Goal: Transaction & Acquisition: Purchase product/service

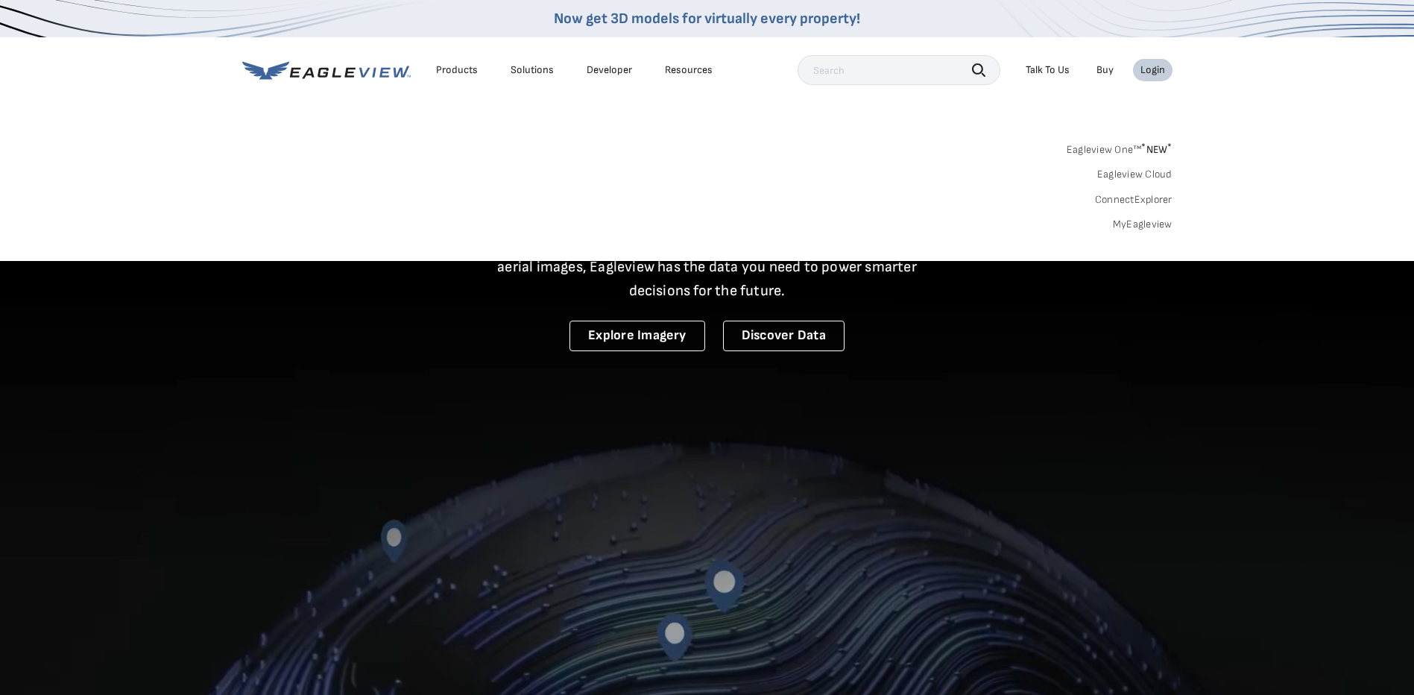
click at [1155, 230] on link "MyEagleview" at bounding box center [1143, 224] width 60 height 13
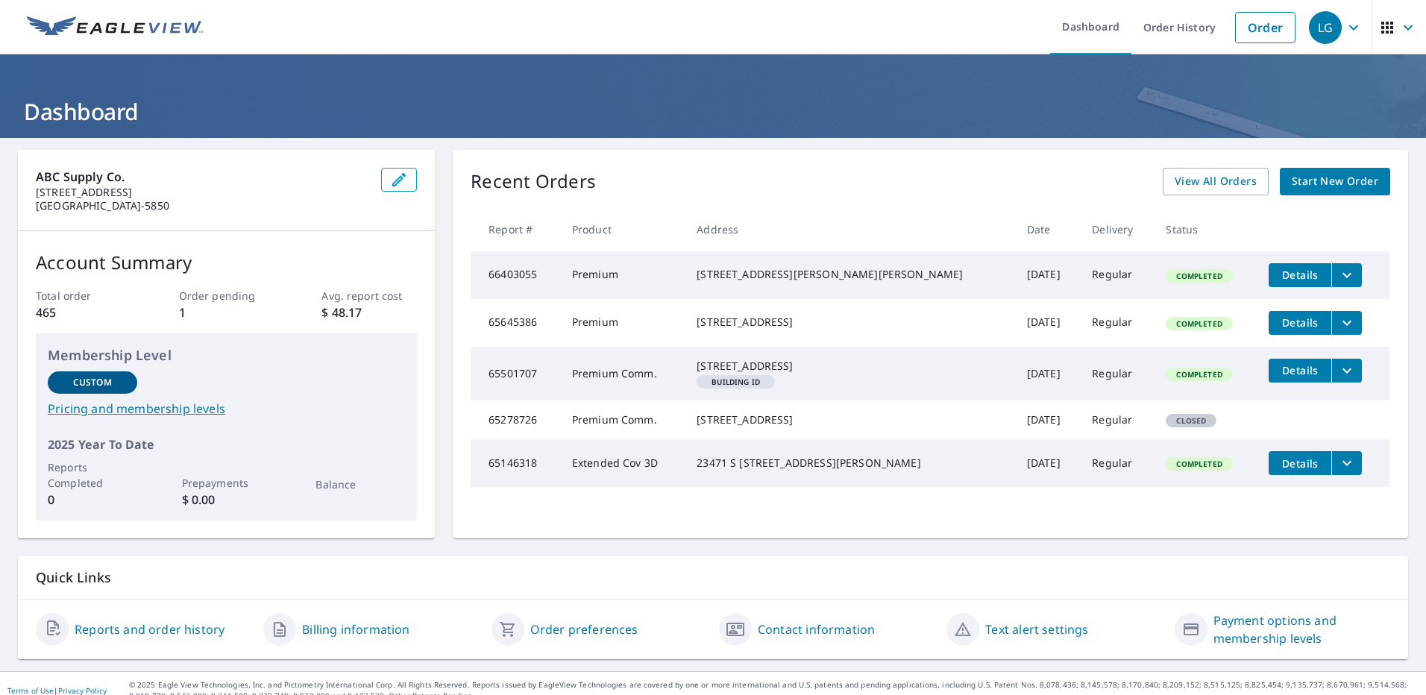
click at [1305, 185] on span "Start New Order" at bounding box center [1334, 181] width 86 height 19
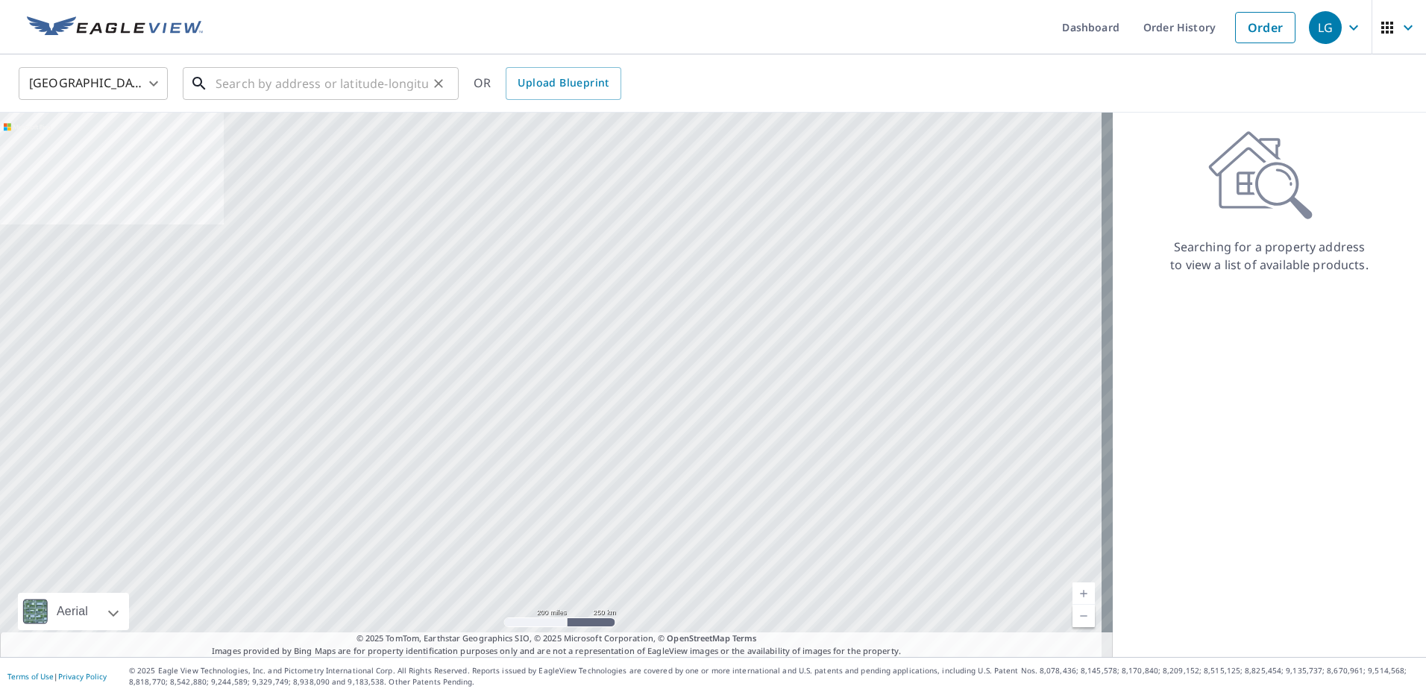
click at [377, 74] on input "text" at bounding box center [321, 84] width 212 height 42
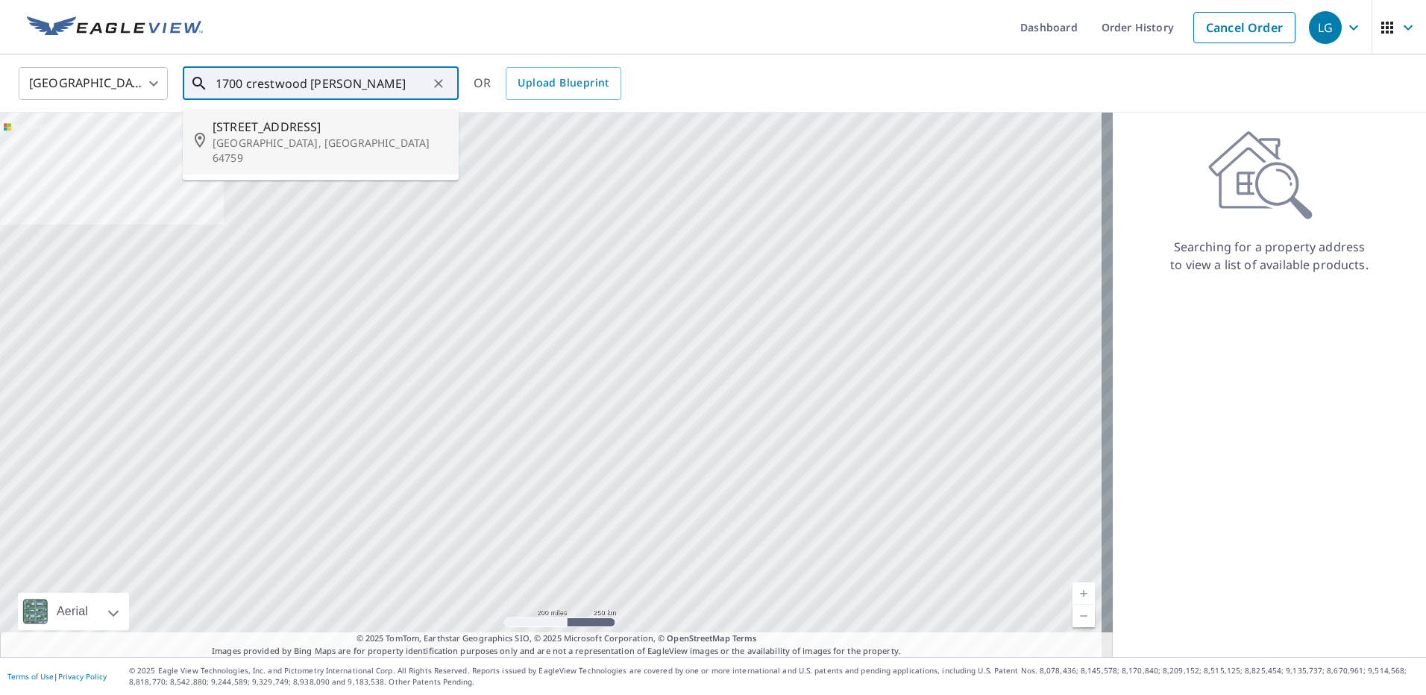
click at [334, 149] on p "Lamar, MO 64759" at bounding box center [329, 151] width 234 height 30
type input "1700 Crestwood Dr Lamar, MO 64759"
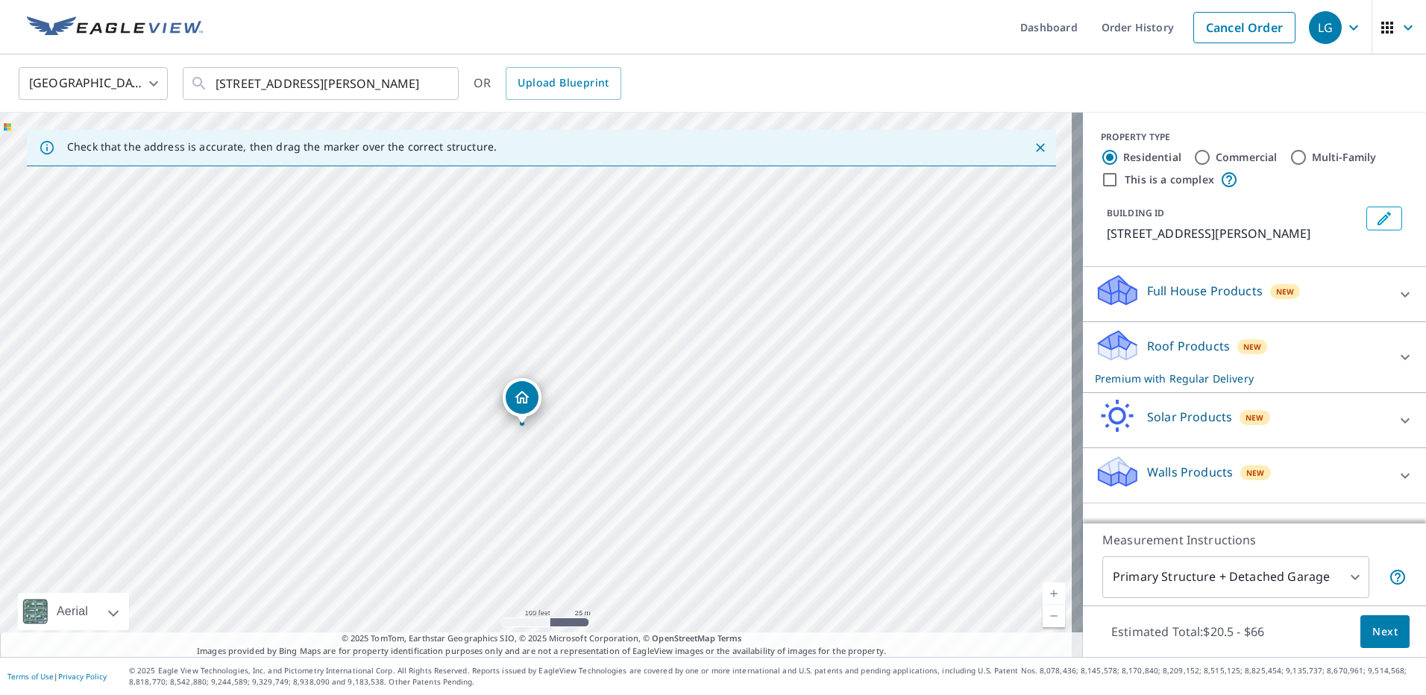
click at [1349, 350] on div "Roof Products New Premium with Regular Delivery" at bounding box center [1240, 357] width 292 height 58
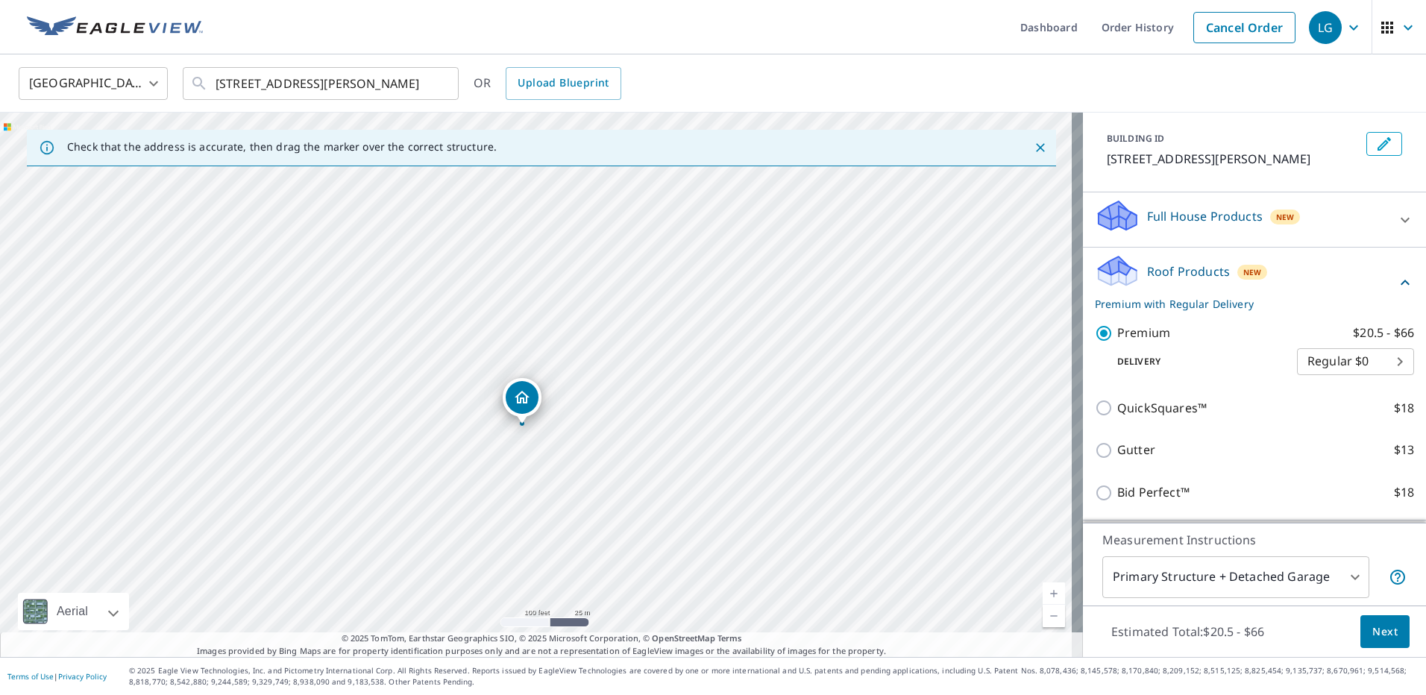
scroll to position [149, 0]
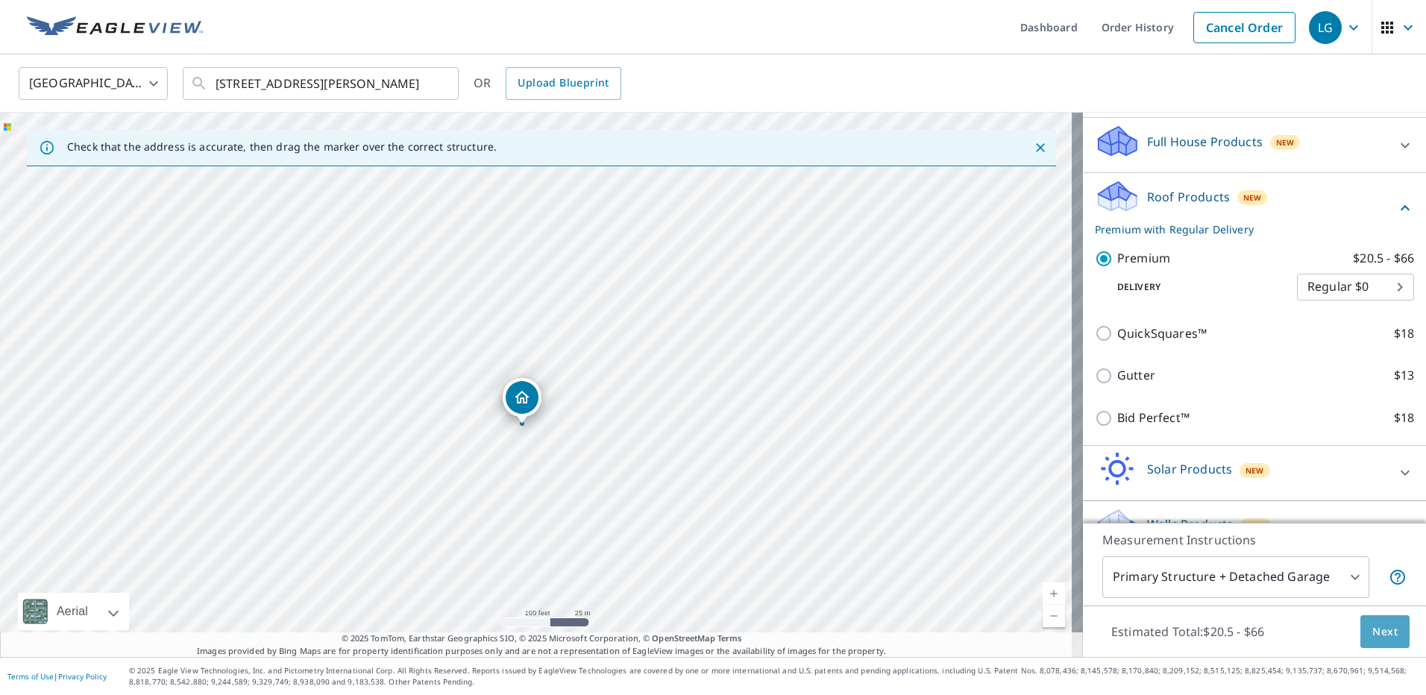
click at [1372, 637] on span "Next" at bounding box center [1384, 632] width 25 height 19
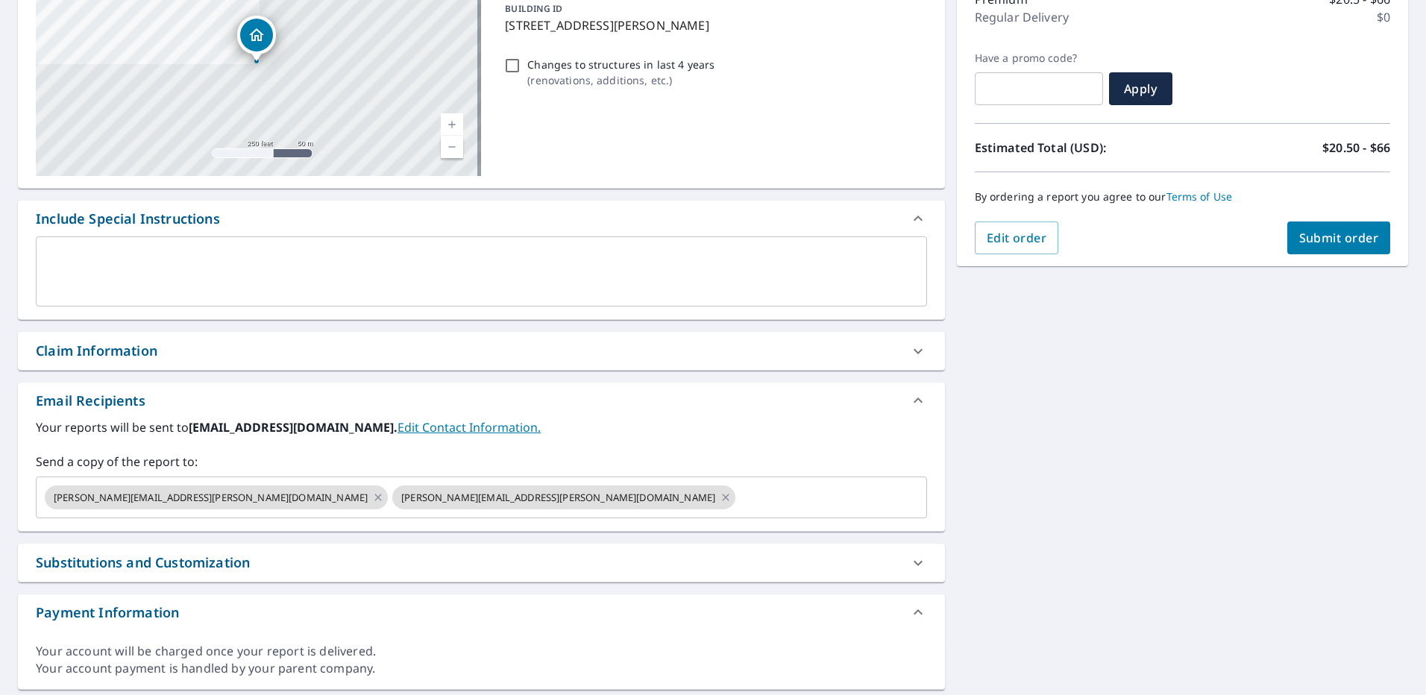
scroll to position [224, 0]
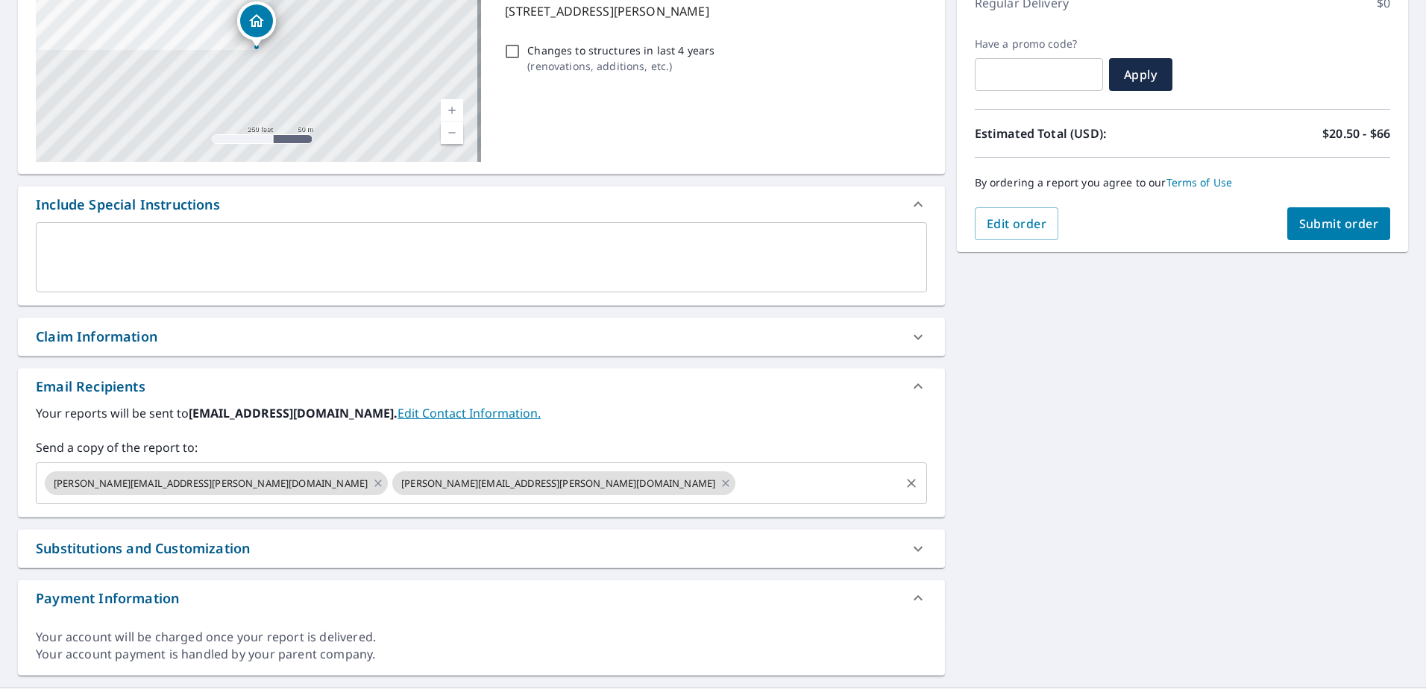
click at [737, 483] on input "text" at bounding box center [817, 483] width 160 height 28
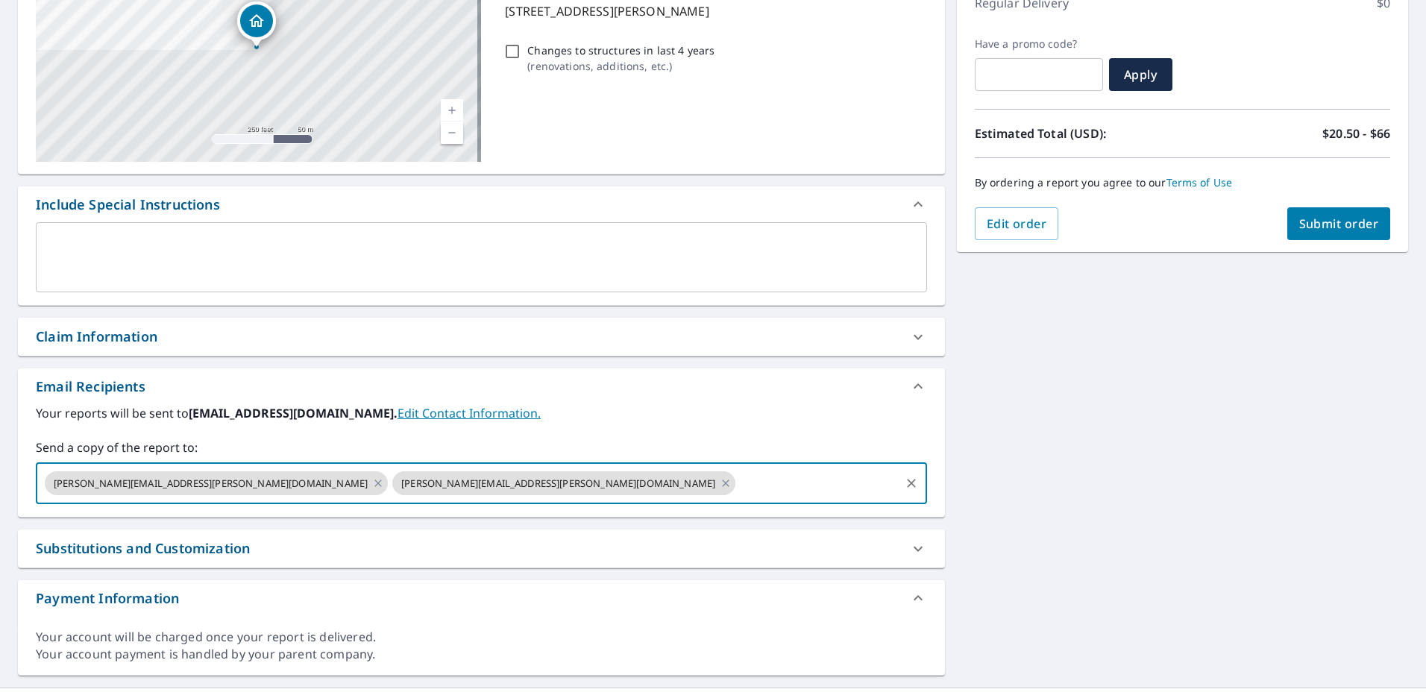
click at [737, 483] on input "text" at bounding box center [817, 483] width 160 height 28
click at [374, 482] on icon at bounding box center [377, 482] width 7 height 7
checkbox input "true"
type input "calizavala2020@icloud.com"
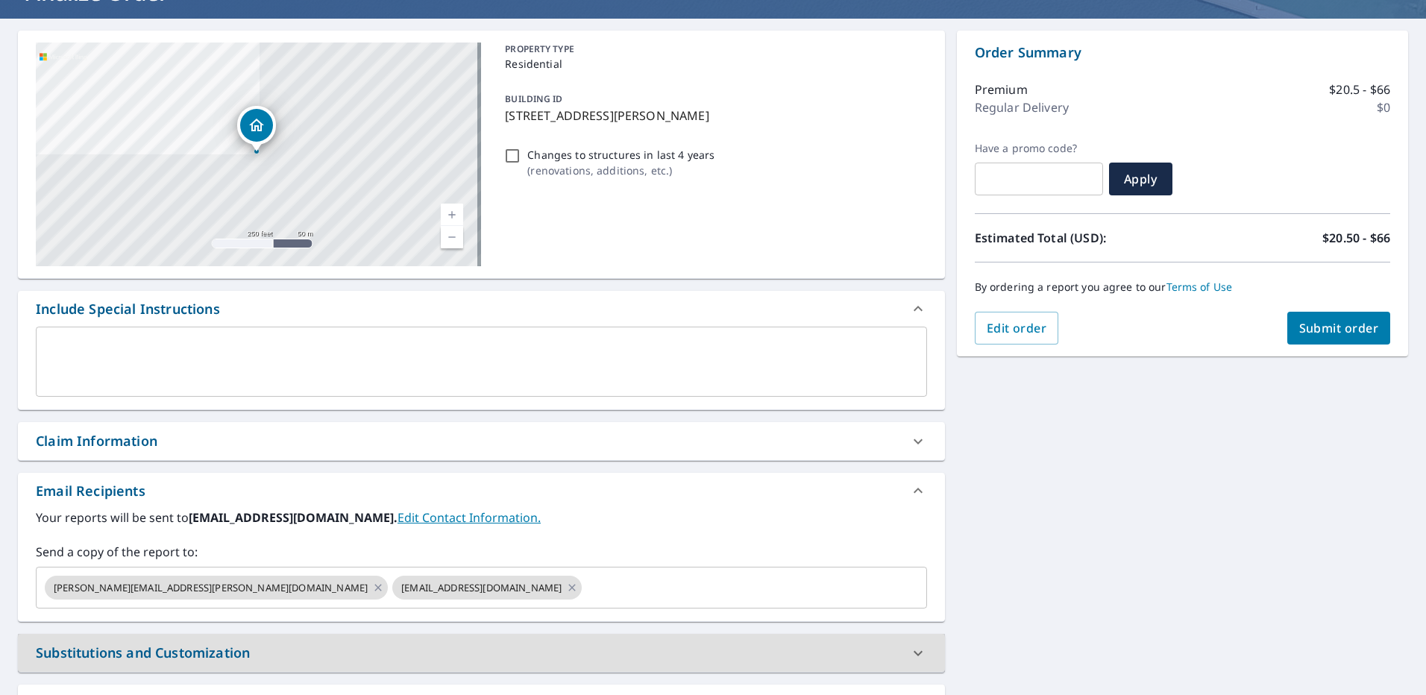
scroll to position [0, 0]
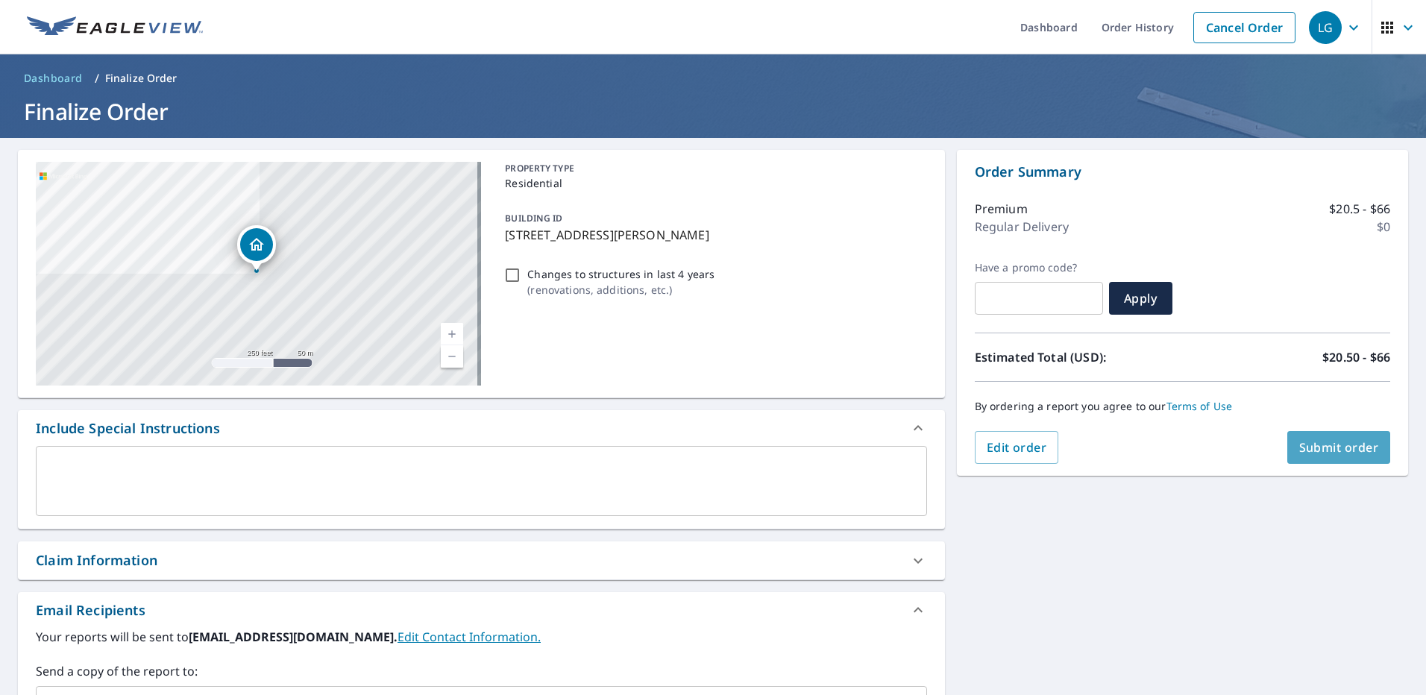
click at [1327, 453] on span "Submit order" at bounding box center [1339, 447] width 80 height 16
checkbox input "true"
